Goal: Task Accomplishment & Management: Use online tool/utility

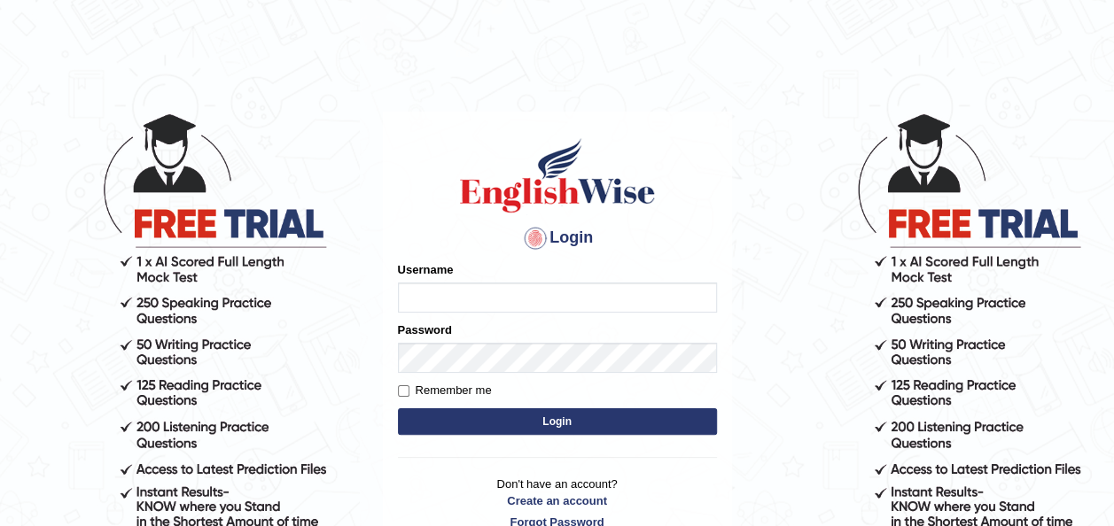
type input "pramod_parramatta"
click at [572, 425] on button "Login" at bounding box center [557, 421] width 319 height 27
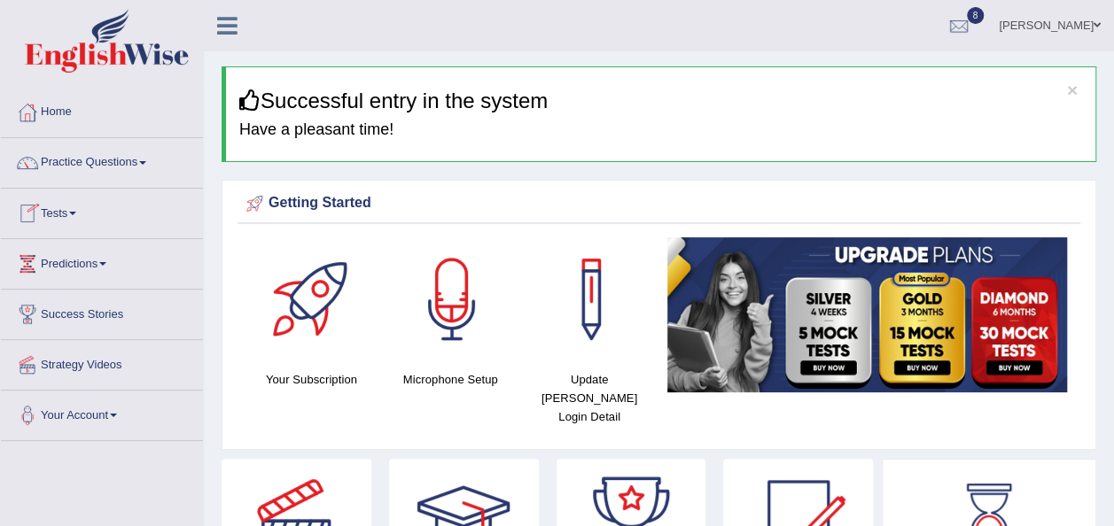
click at [81, 209] on link "Tests" at bounding box center [102, 211] width 202 height 44
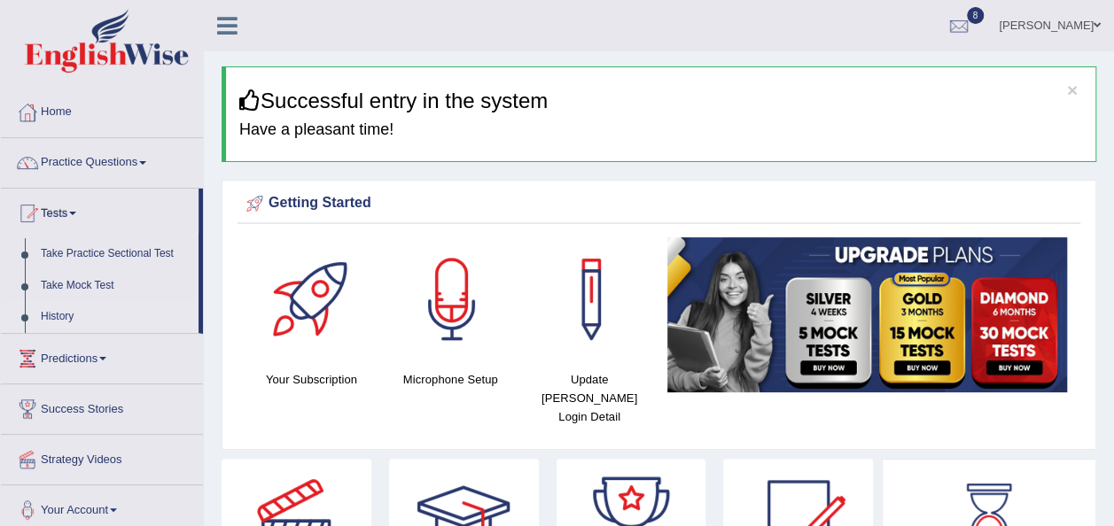
click at [69, 319] on link "History" at bounding box center [116, 317] width 166 height 32
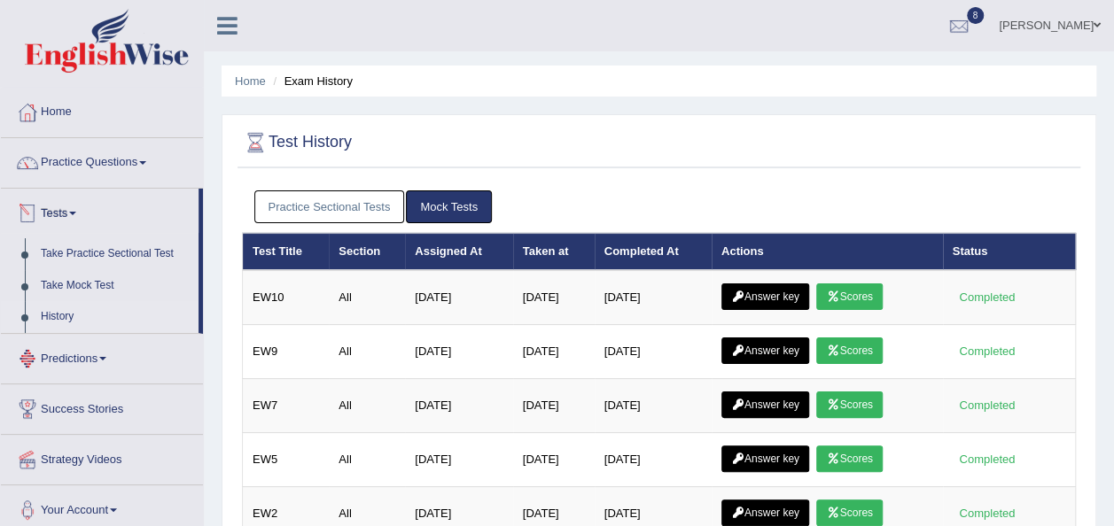
click at [314, 195] on link "Practice Sectional Tests" at bounding box center [329, 206] width 151 height 33
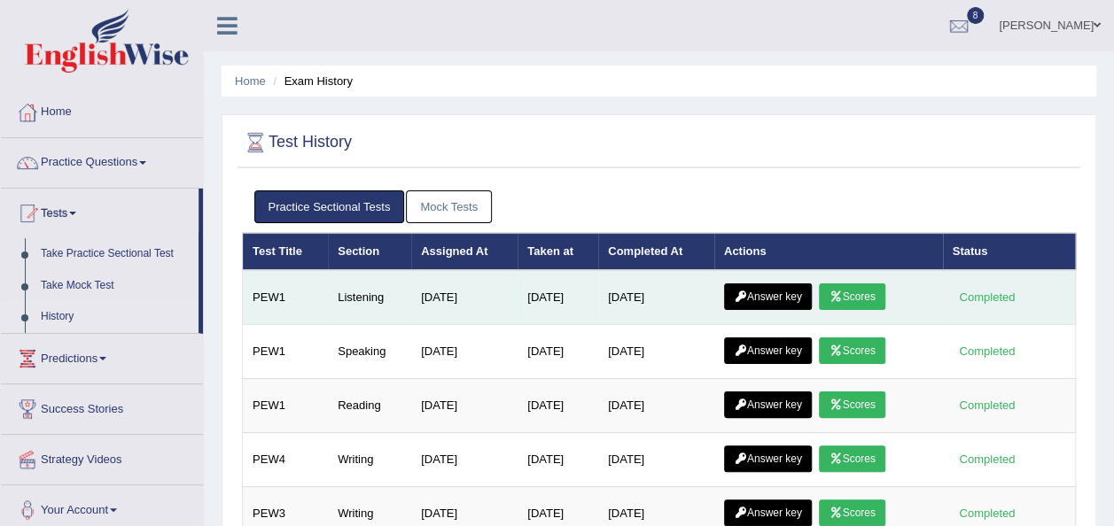
click at [857, 288] on link "Scores" at bounding box center [852, 297] width 66 height 27
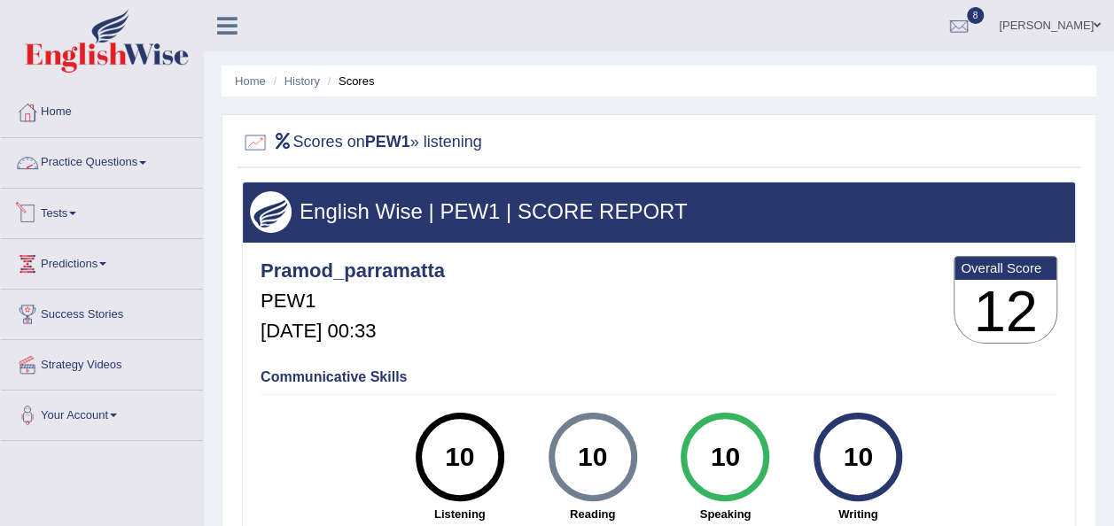
click at [76, 210] on link "Tests" at bounding box center [102, 211] width 202 height 44
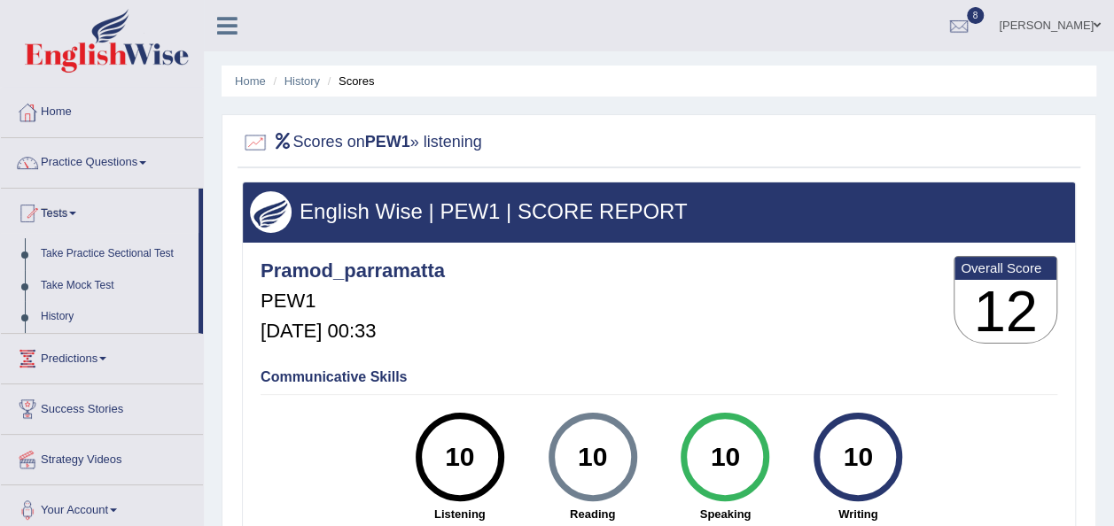
click at [76, 210] on link "Tests" at bounding box center [100, 211] width 198 height 44
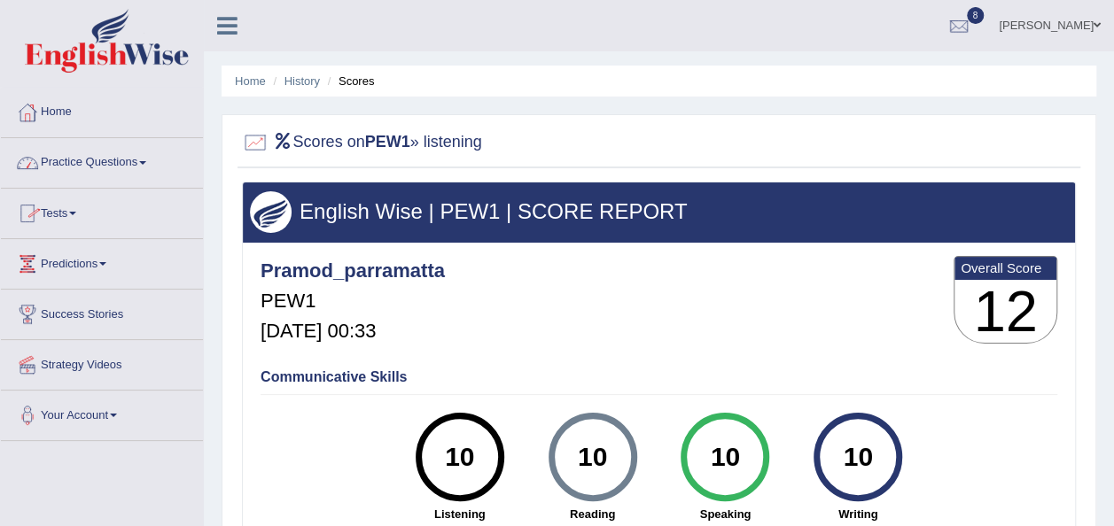
click at [85, 205] on link "Tests" at bounding box center [102, 211] width 202 height 44
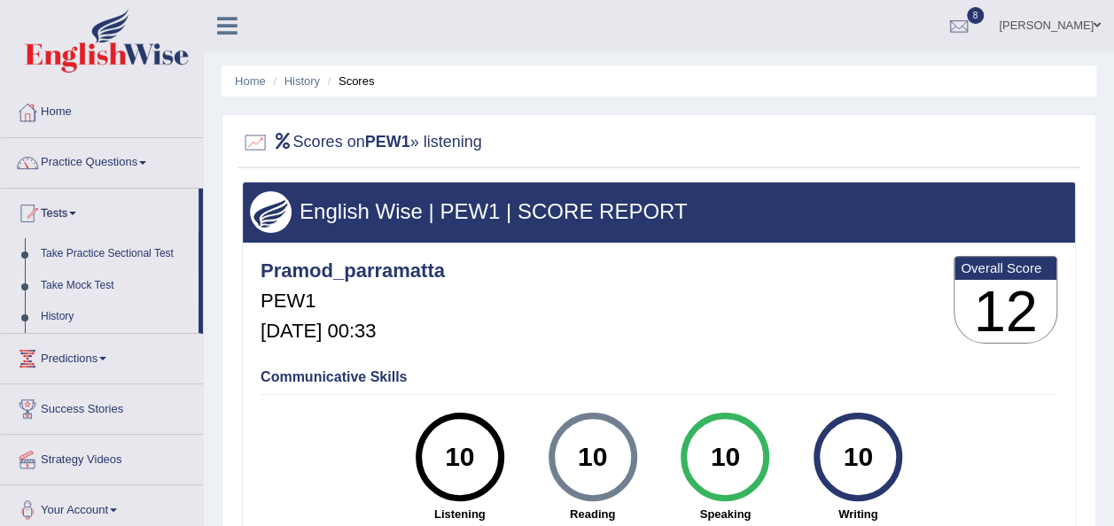
click at [97, 283] on link "Take Mock Test" at bounding box center [116, 286] width 166 height 32
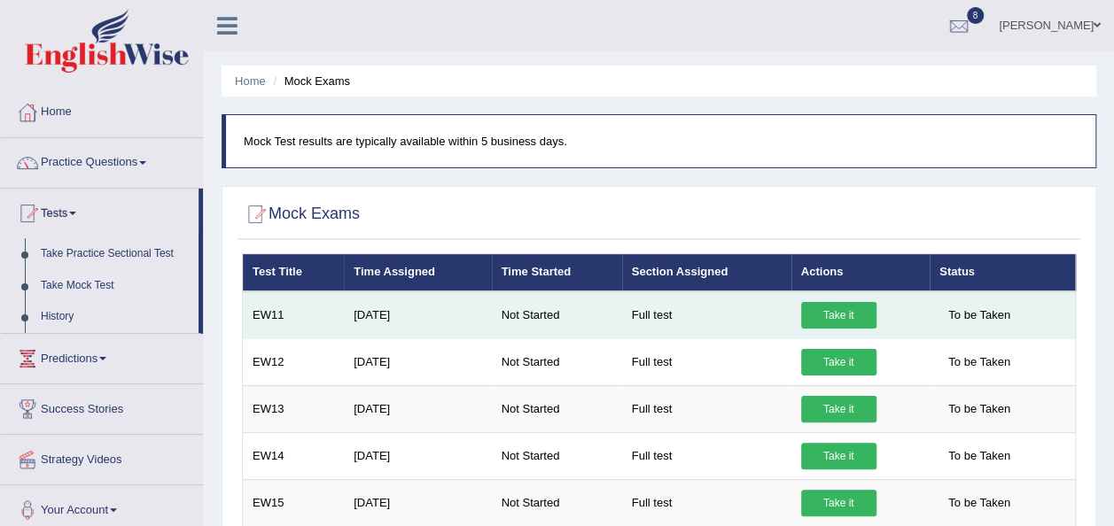
click at [842, 309] on link "Take it" at bounding box center [838, 315] width 75 height 27
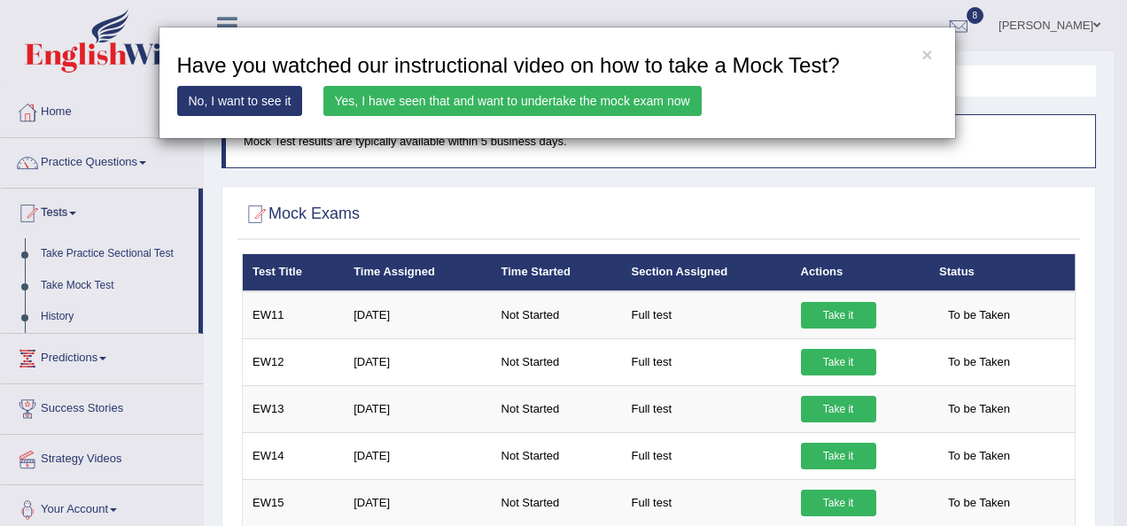
click at [647, 108] on link "Yes, I have seen that and want to undertake the mock exam now" at bounding box center [512, 101] width 378 height 30
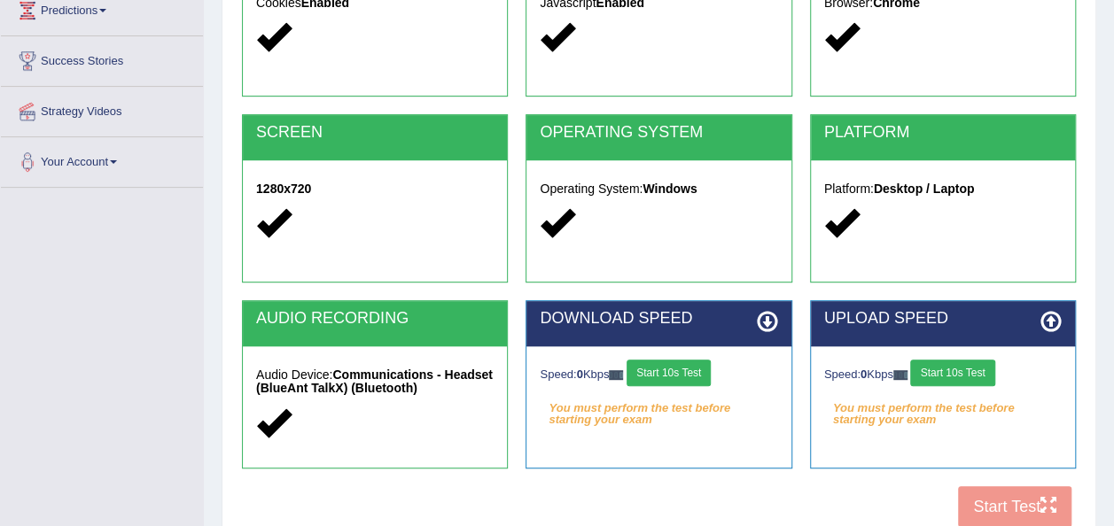
scroll to position [257, 0]
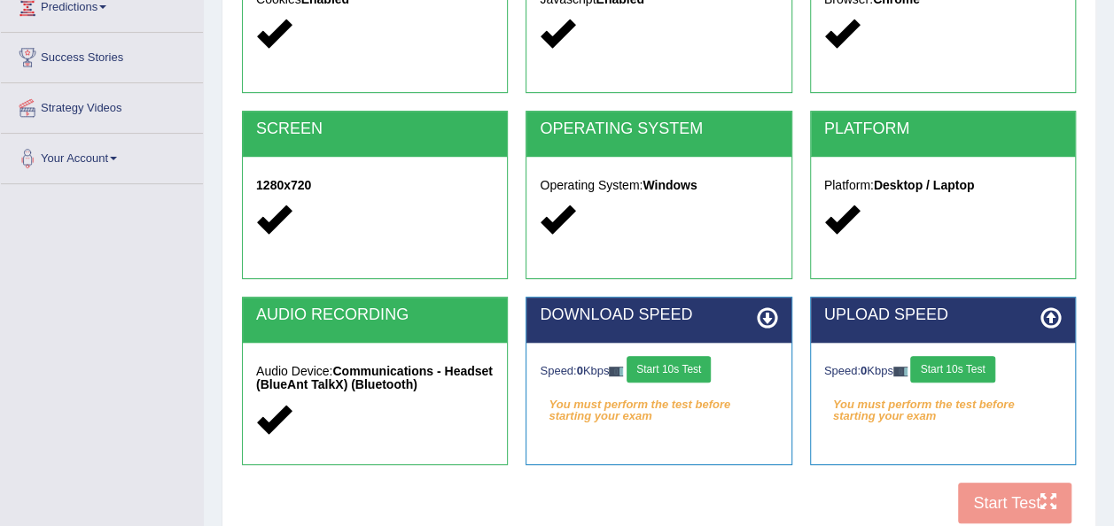
click at [1061, 318] on icon at bounding box center [1050, 317] width 21 height 21
click at [1054, 315] on icon at bounding box center [1050, 317] width 21 height 21
click at [959, 369] on button "Start 10s Test" at bounding box center [952, 369] width 84 height 27
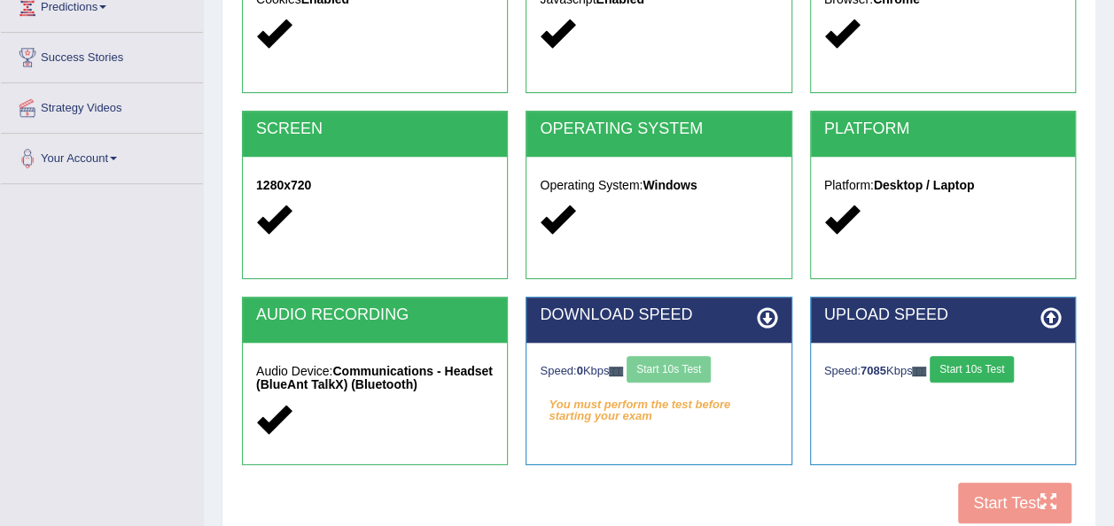
click at [705, 369] on div "Speed: 0 Kbps Start 10s Test" at bounding box center [658, 371] width 237 height 31
click at [700, 369] on div "Speed: 0 Kbps Start 10s Test" at bounding box center [658, 371] width 237 height 31
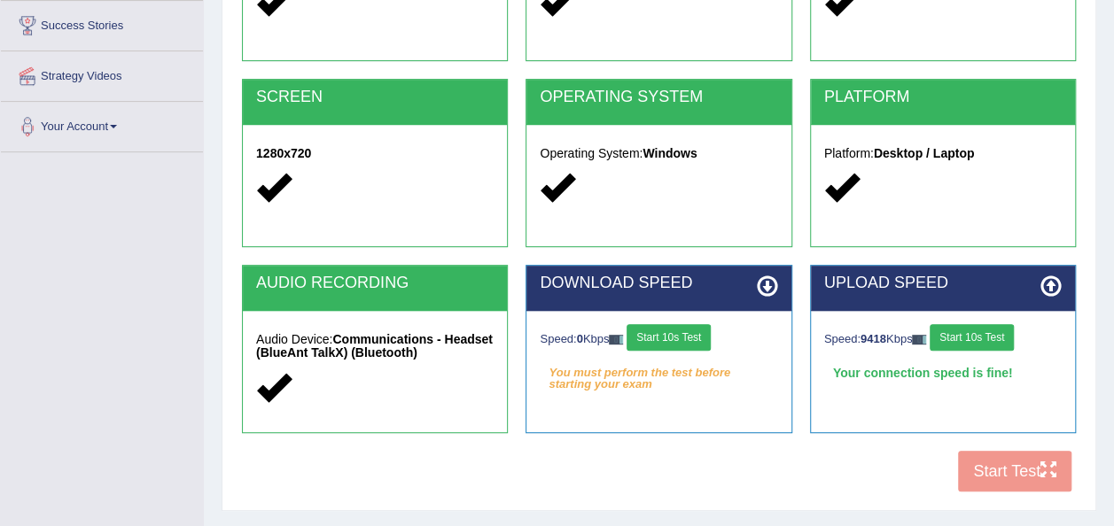
click at [686, 331] on button "Start 10s Test" at bounding box center [668, 337] width 84 height 27
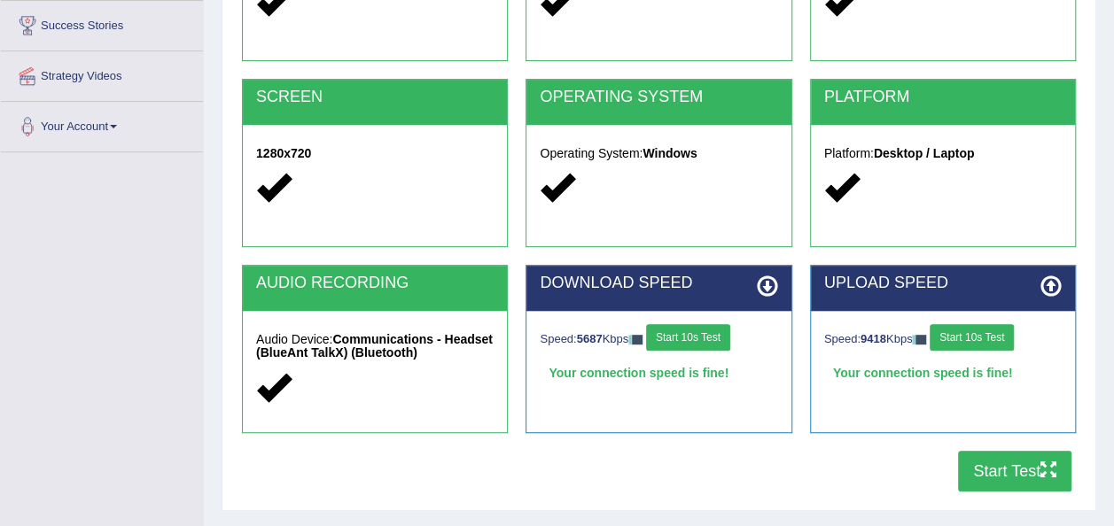
click at [1014, 467] on button "Start Test" at bounding box center [1014, 471] width 113 height 41
